Goal: Check status: Check status

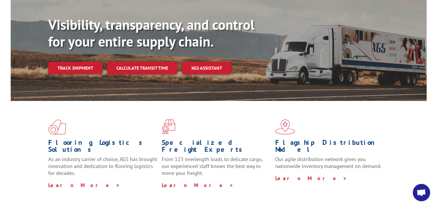
scroll to position [58, 0]
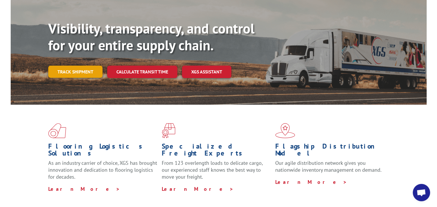
click at [87, 65] on link "Track shipment" at bounding box center [75, 71] width 54 height 12
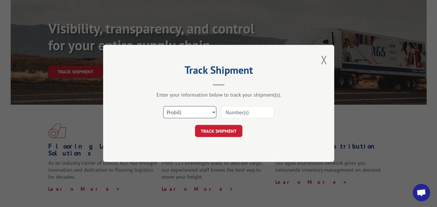
click at [213, 112] on select "Select category... Probill BOL PO" at bounding box center [189, 112] width 53 height 12
click at [231, 152] on div "Track Shipment Enter your information below to track your shipment(s). Select c…" at bounding box center [218, 103] width 231 height 117
click at [248, 112] on input at bounding box center [246, 112] width 53 height 12
click at [214, 111] on select "Select category... Probill BOL PO" at bounding box center [189, 112] width 53 height 12
click at [163, 106] on select "Select category... Probill BOL PO" at bounding box center [189, 112] width 53 height 12
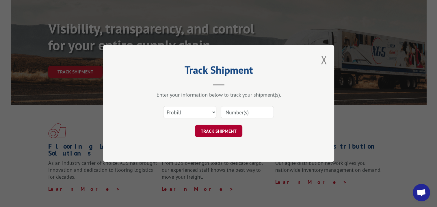
click at [216, 132] on button "TRACK SHIPMENT" at bounding box center [218, 131] width 47 height 12
click at [324, 59] on button "Close modal" at bounding box center [323, 59] width 6 height 15
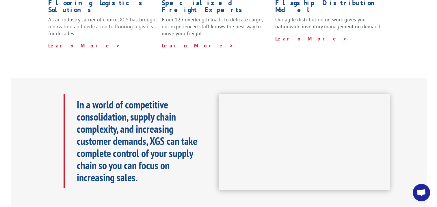
scroll to position [202, 0]
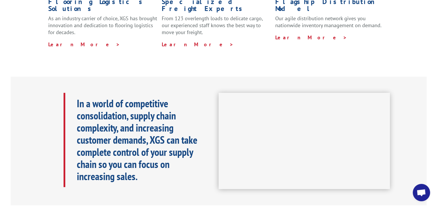
click at [300, 189] on div "In a world of competitive consolidation, supply chain complexity, and increasin…" at bounding box center [218, 140] width 415 height 129
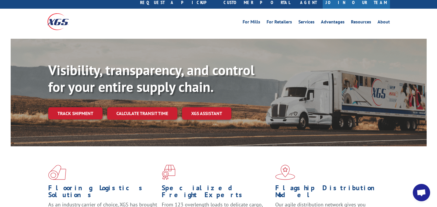
scroll to position [0, 0]
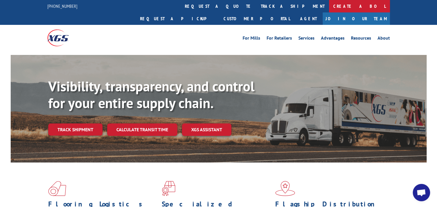
click at [329, 5] on link "Create a BOL" at bounding box center [359, 6] width 61 height 12
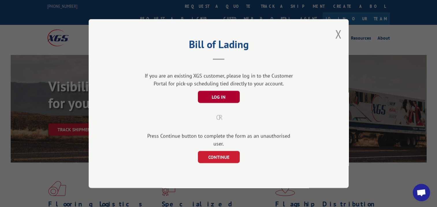
click at [228, 102] on button "LOG IN" at bounding box center [218, 97] width 42 height 12
